Goal: Check status: Check status

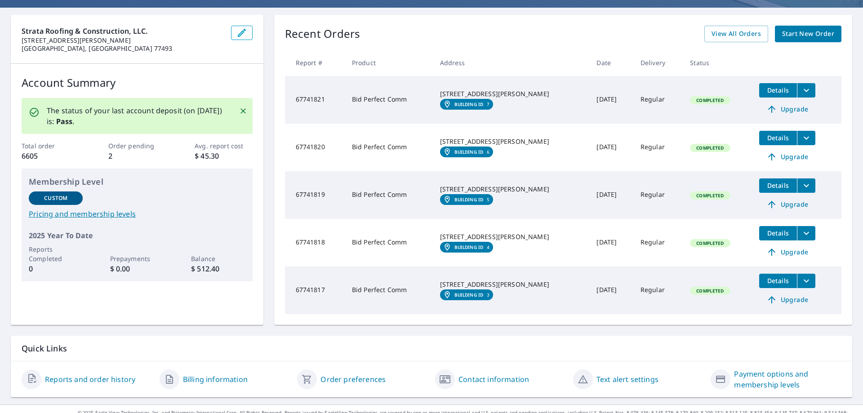
scroll to position [90, 0]
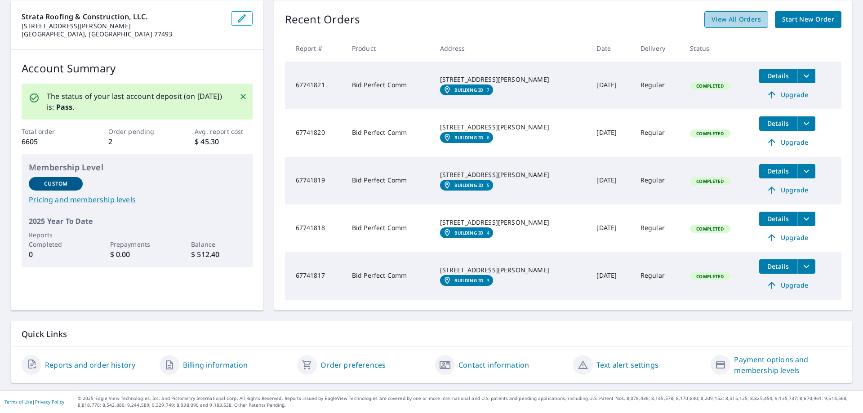
click at [731, 22] on span "View All Orders" at bounding box center [735, 19] width 49 height 11
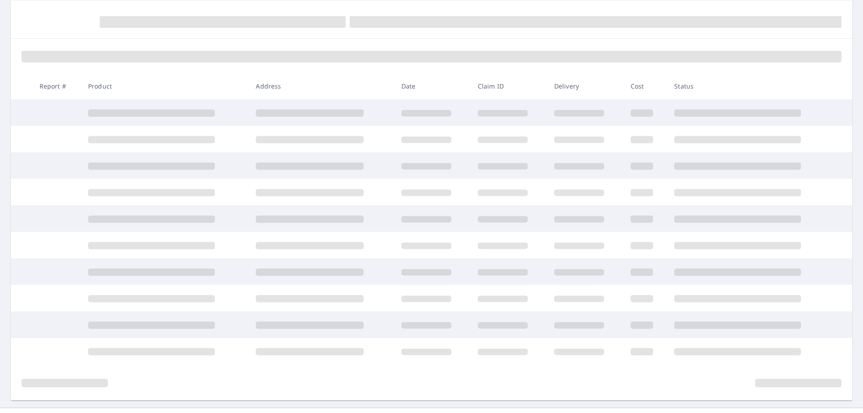
scroll to position [90, 0]
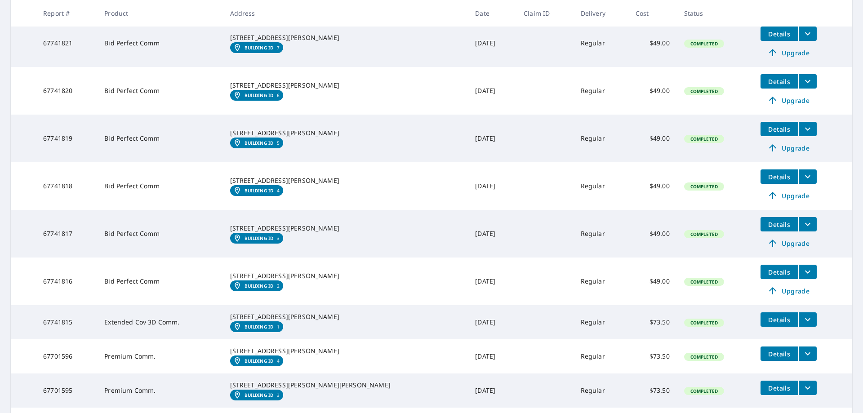
scroll to position [225, 0]
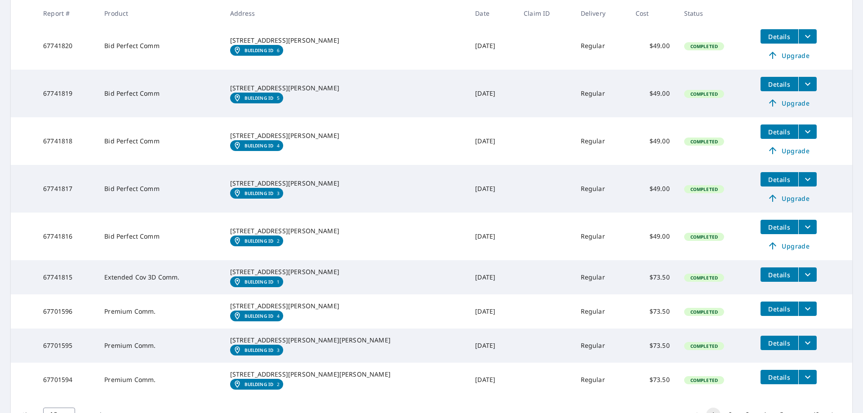
click at [330, 310] on div "[STREET_ADDRESS][PERSON_NAME]" at bounding box center [345, 306] width 231 height 9
drag, startPoint x: 329, startPoint y: 315, endPoint x: 248, endPoint y: 314, distance: 80.4
click at [248, 314] on tr "67701596 Premium Comm. [STREET_ADDRESS] Building ID 4 [DATE] Regular $73.50 Com…" at bounding box center [431, 311] width 841 height 34
copy tr "[STREET_ADDRESS]"
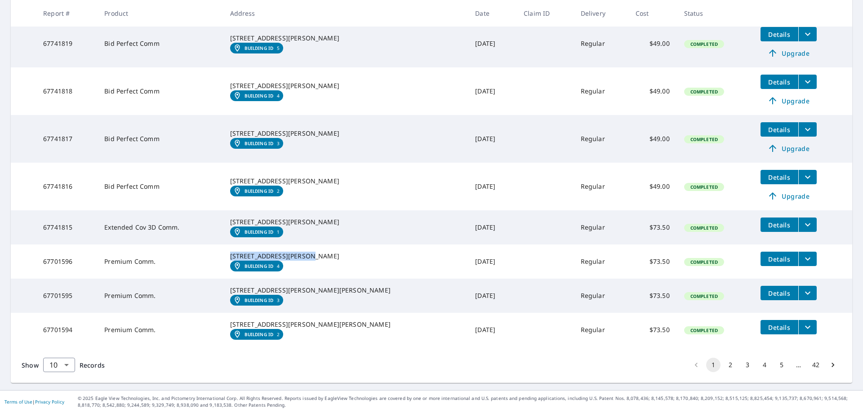
scroll to position [310, 0]
click at [310, 320] on div "[STREET_ADDRESS][PERSON_NAME][PERSON_NAME]" at bounding box center [345, 324] width 231 height 9
click at [306, 320] on div "[STREET_ADDRESS][PERSON_NAME][PERSON_NAME]" at bounding box center [345, 324] width 231 height 9
click at [311, 320] on div "[STREET_ADDRESS][PERSON_NAME][PERSON_NAME]" at bounding box center [345, 324] width 231 height 9
click at [723, 365] on button "2" at bounding box center [730, 365] width 14 height 14
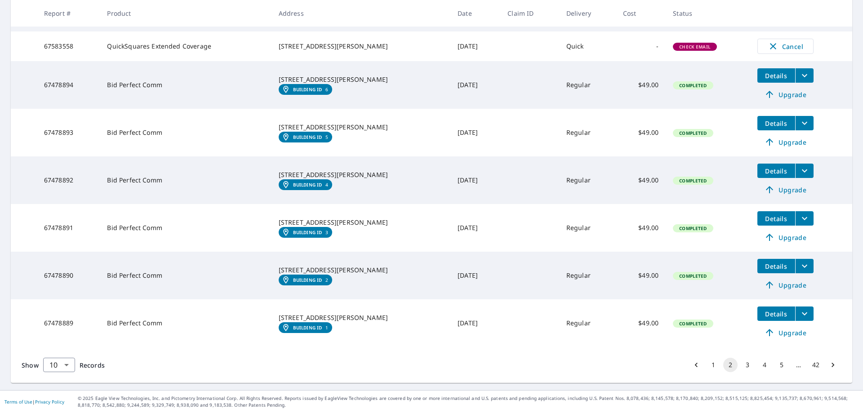
scroll to position [278, 0]
click at [708, 368] on button "1" at bounding box center [713, 365] width 14 height 14
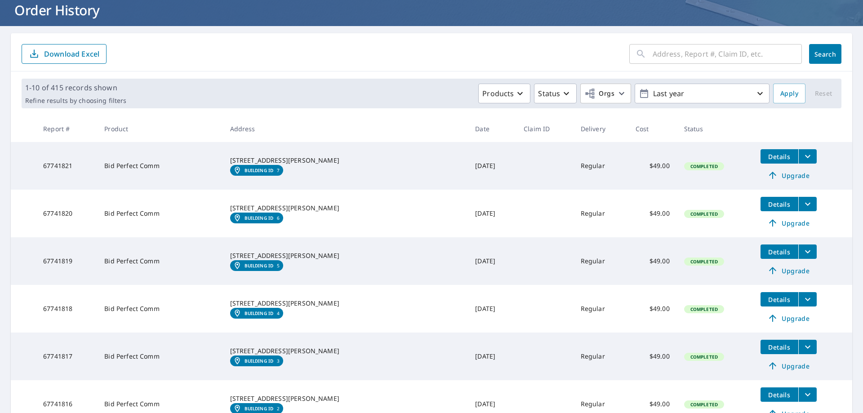
scroll to position [45, 0]
